Goal: Task Accomplishment & Management: Complete application form

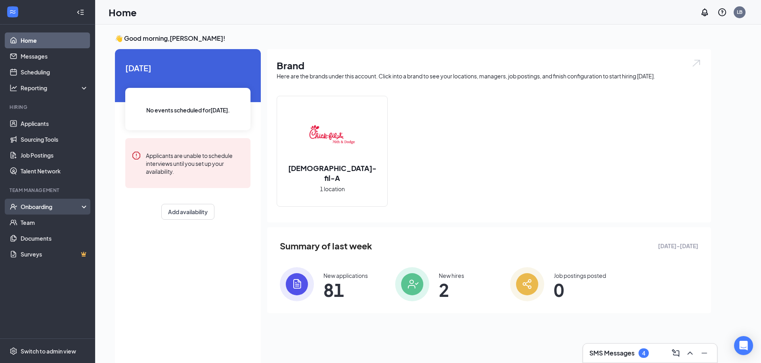
click at [27, 208] on div "Onboarding" at bounding box center [51, 207] width 61 height 8
click at [34, 220] on link "Overview" at bounding box center [55, 223] width 68 height 16
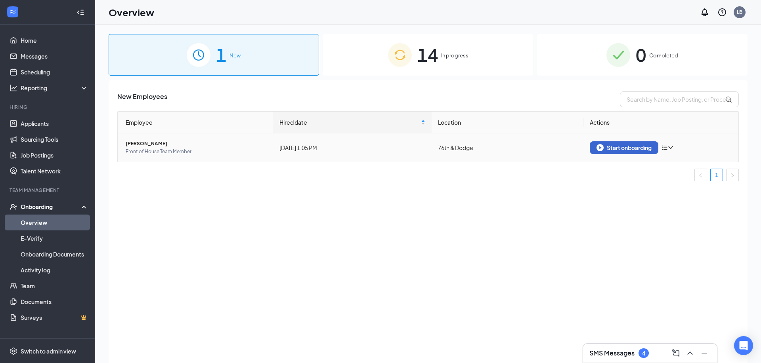
click at [612, 148] on div "Start onboarding" at bounding box center [623, 147] width 55 height 7
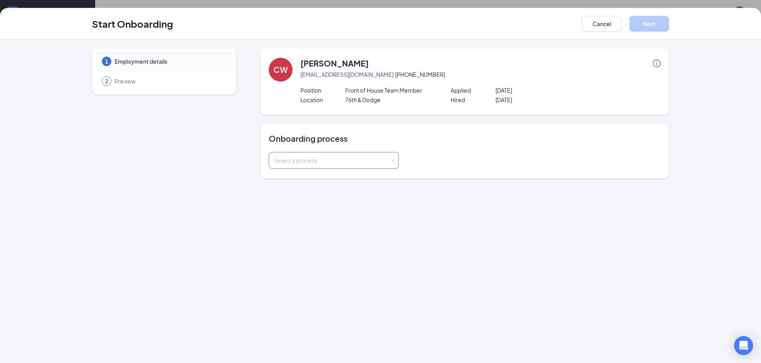
click at [377, 164] on div "Select a process" at bounding box center [332, 161] width 116 height 8
click at [319, 193] on li "All Staff" at bounding box center [333, 192] width 130 height 14
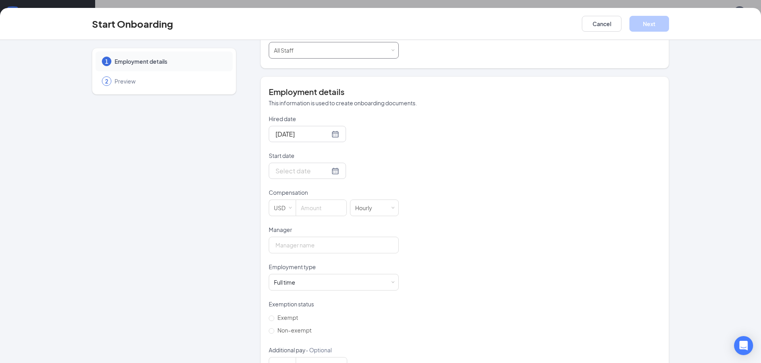
scroll to position [112, 0]
click at [333, 171] on div at bounding box center [307, 169] width 64 height 10
type input "[DATE]"
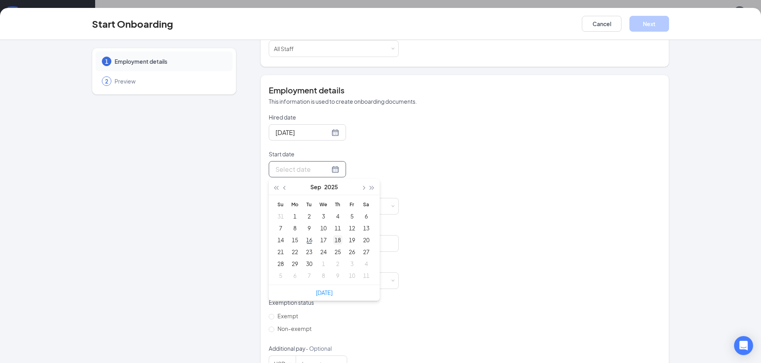
type input "[DATE]"
click at [338, 241] on div "18" at bounding box center [338, 240] width 10 height 10
click at [325, 208] on input at bounding box center [321, 207] width 50 height 16
type input "16"
click at [300, 247] on input "Manager" at bounding box center [334, 243] width 130 height 17
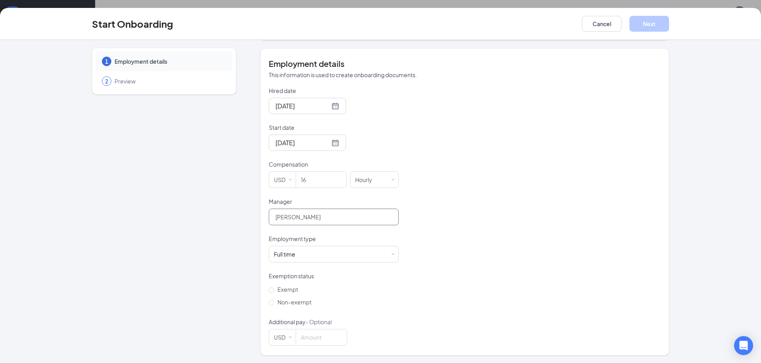
scroll to position [138, 0]
type input "[PERSON_NAME]"
click at [273, 304] on input "Non-exempt" at bounding box center [272, 304] width 6 height 6
radio input "true"
click at [650, 21] on button "Next" at bounding box center [649, 24] width 40 height 16
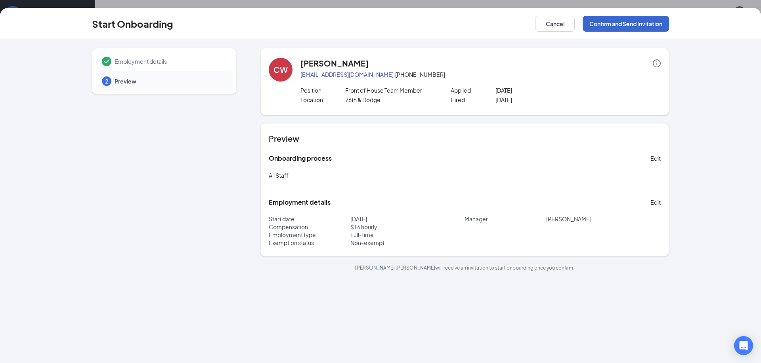
scroll to position [0, 0]
click at [649, 23] on button "Confirm and Send Invitation" at bounding box center [626, 24] width 86 height 16
